Goal: Information Seeking & Learning: Learn about a topic

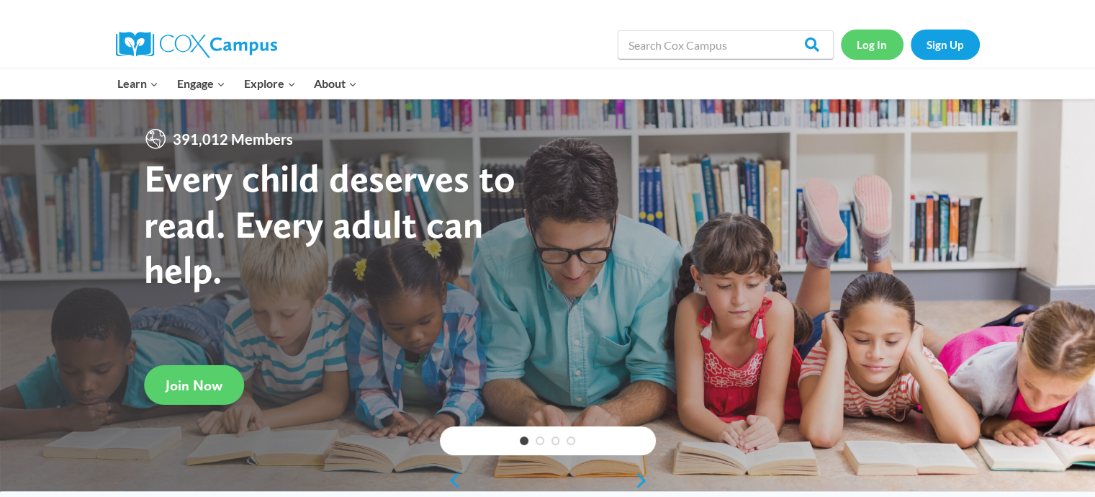
click at [873, 36] on link "Log In" at bounding box center [872, 45] width 63 height 30
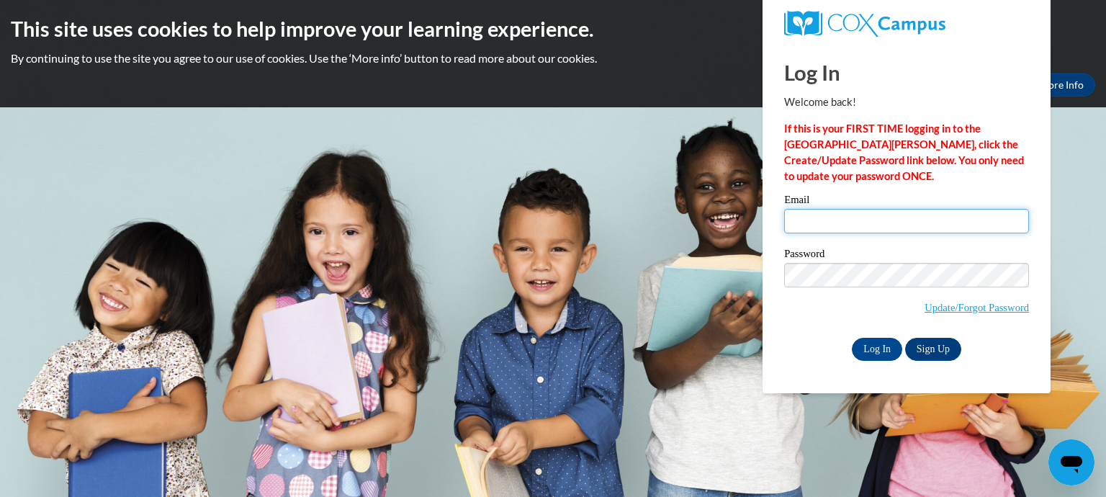
click at [868, 212] on input "Email" at bounding box center [906, 221] width 245 height 24
type input "sflahert@kusd.edu"
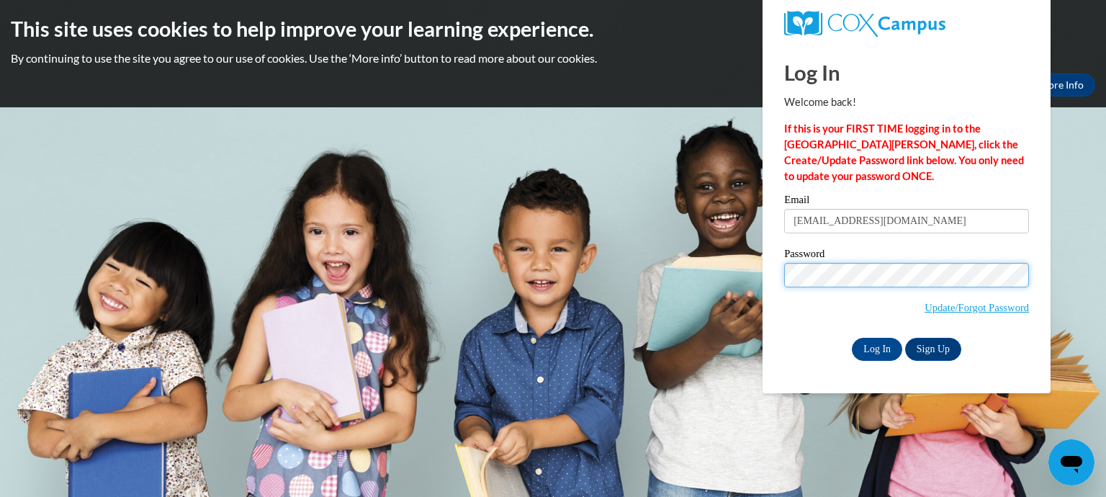
click at [852, 338] on input "Log In" at bounding box center [877, 349] width 50 height 23
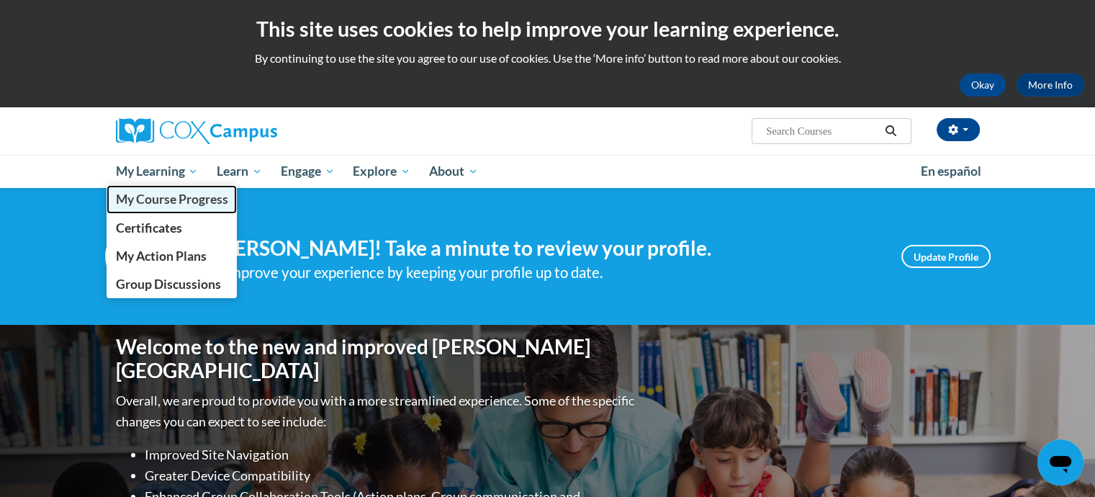
click at [171, 203] on span "My Course Progress" at bounding box center [171, 198] width 112 height 15
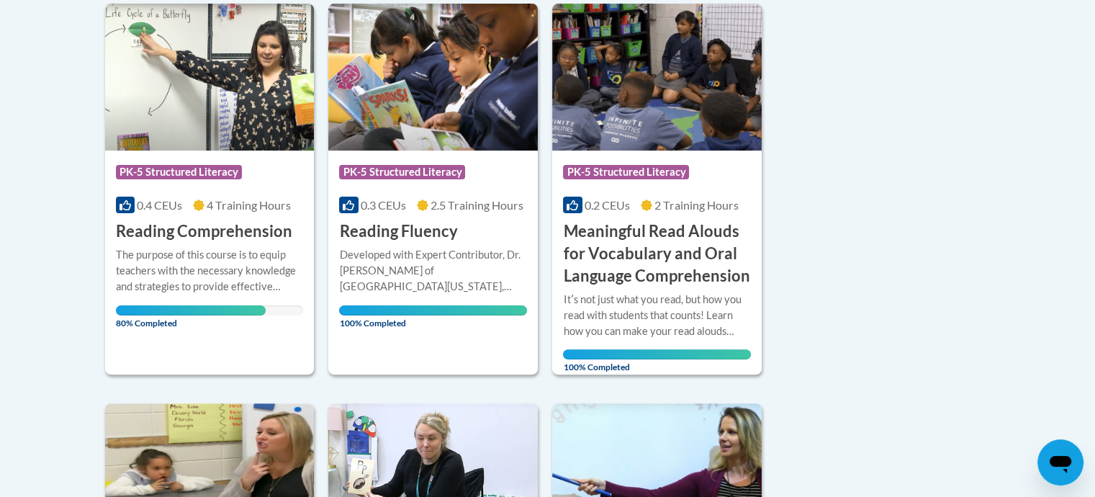
scroll to position [366, 0]
click at [190, 306] on span "80% Completed" at bounding box center [191, 316] width 150 height 23
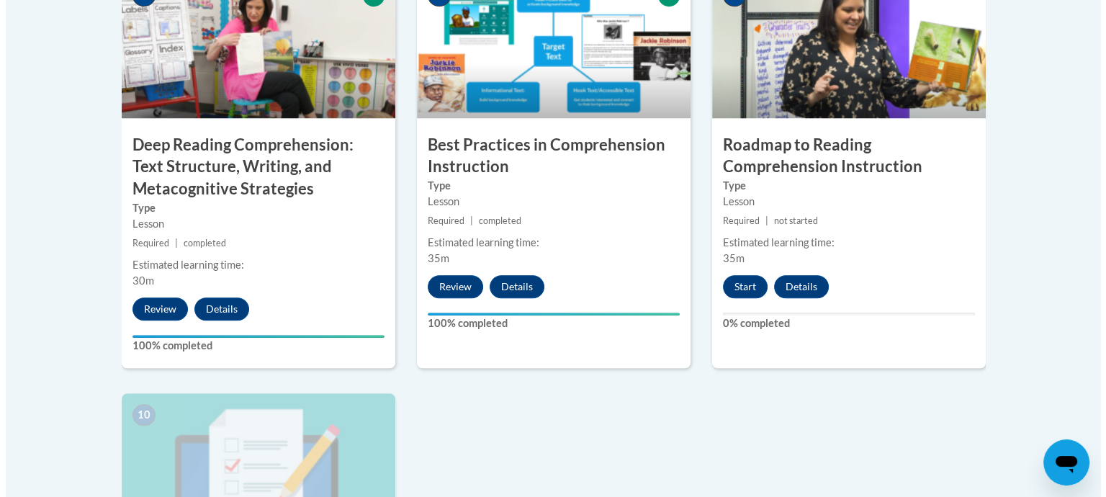
scroll to position [1293, 0]
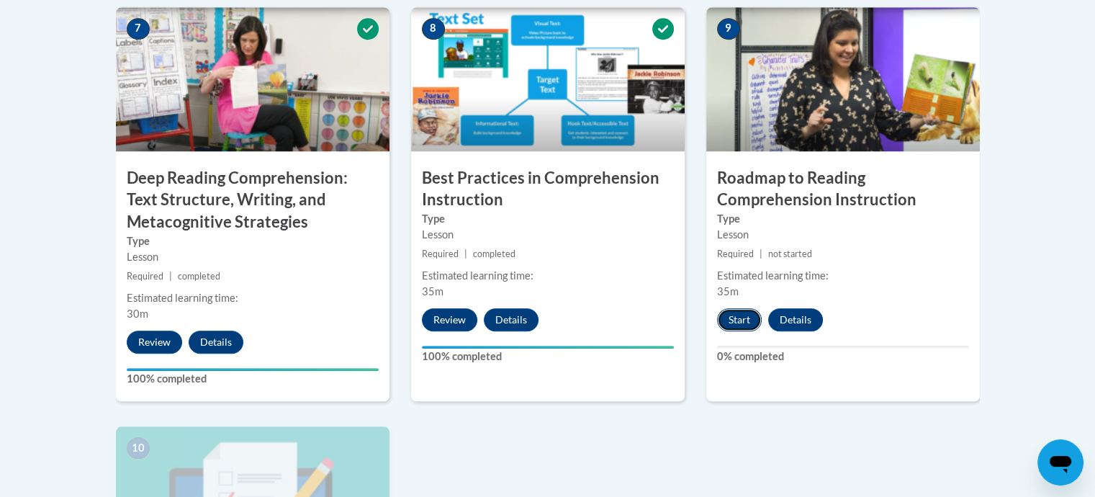
click at [725, 320] on button "Start" at bounding box center [739, 319] width 45 height 23
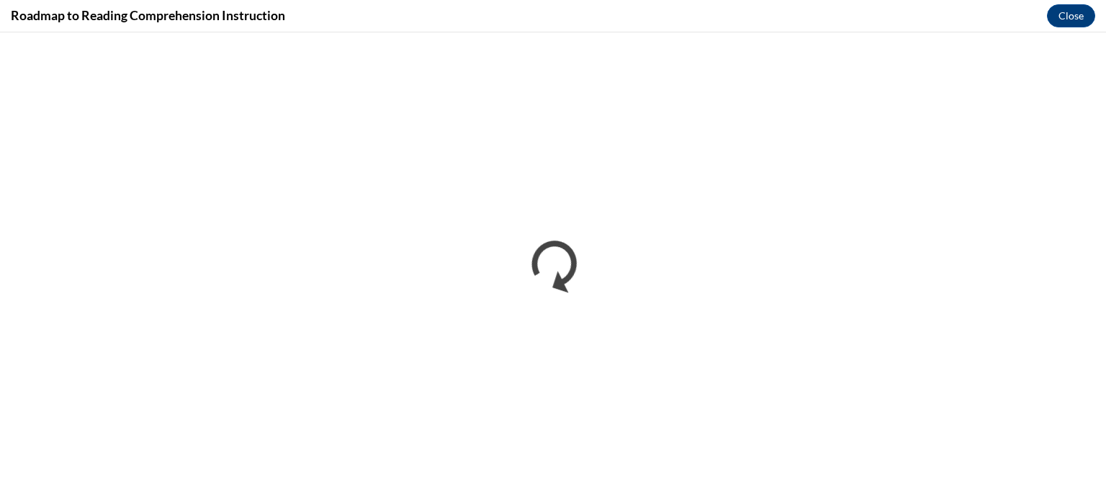
scroll to position [0, 0]
